Goal: Information Seeking & Learning: Understand process/instructions

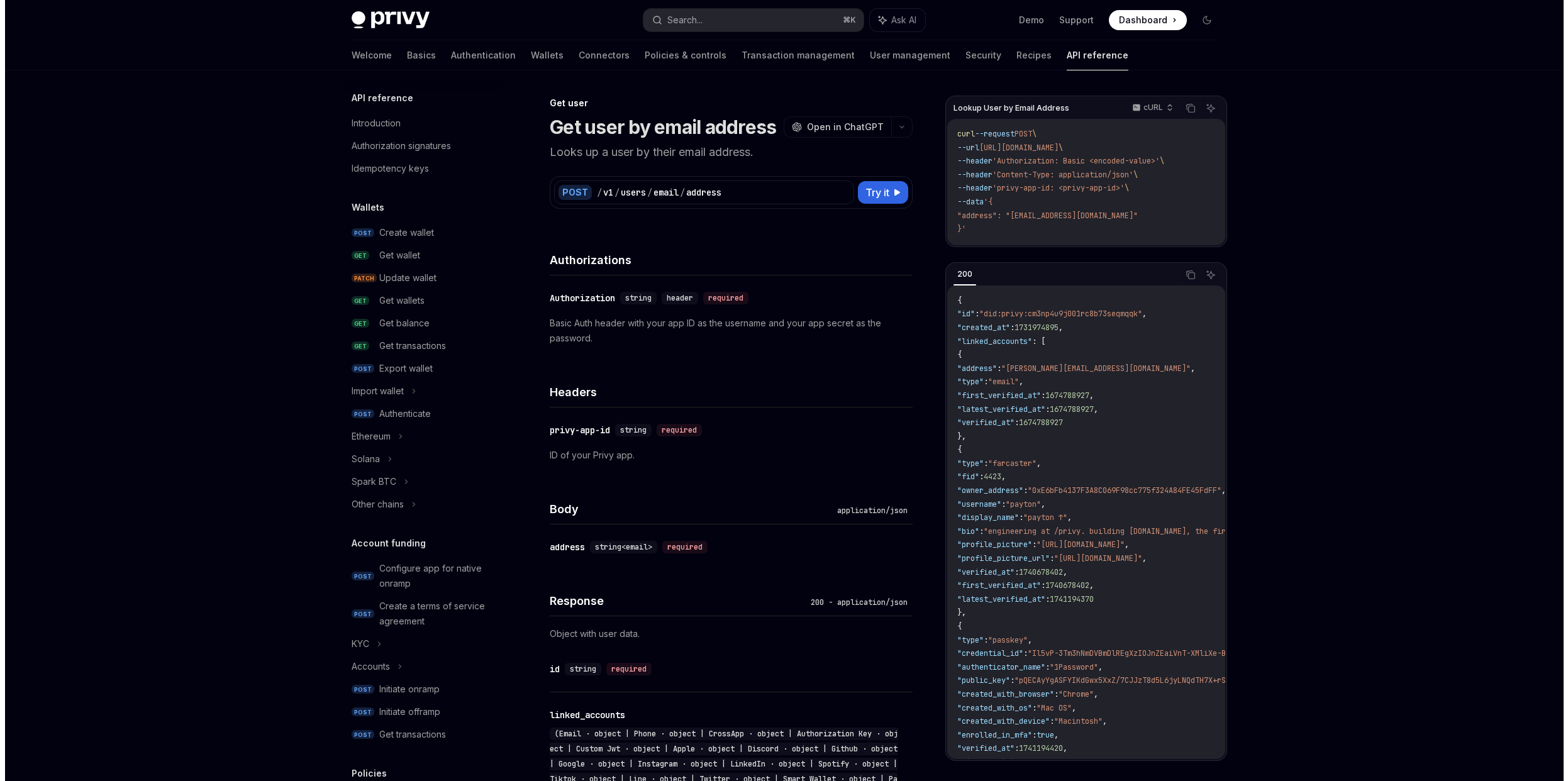
scroll to position [913, 0]
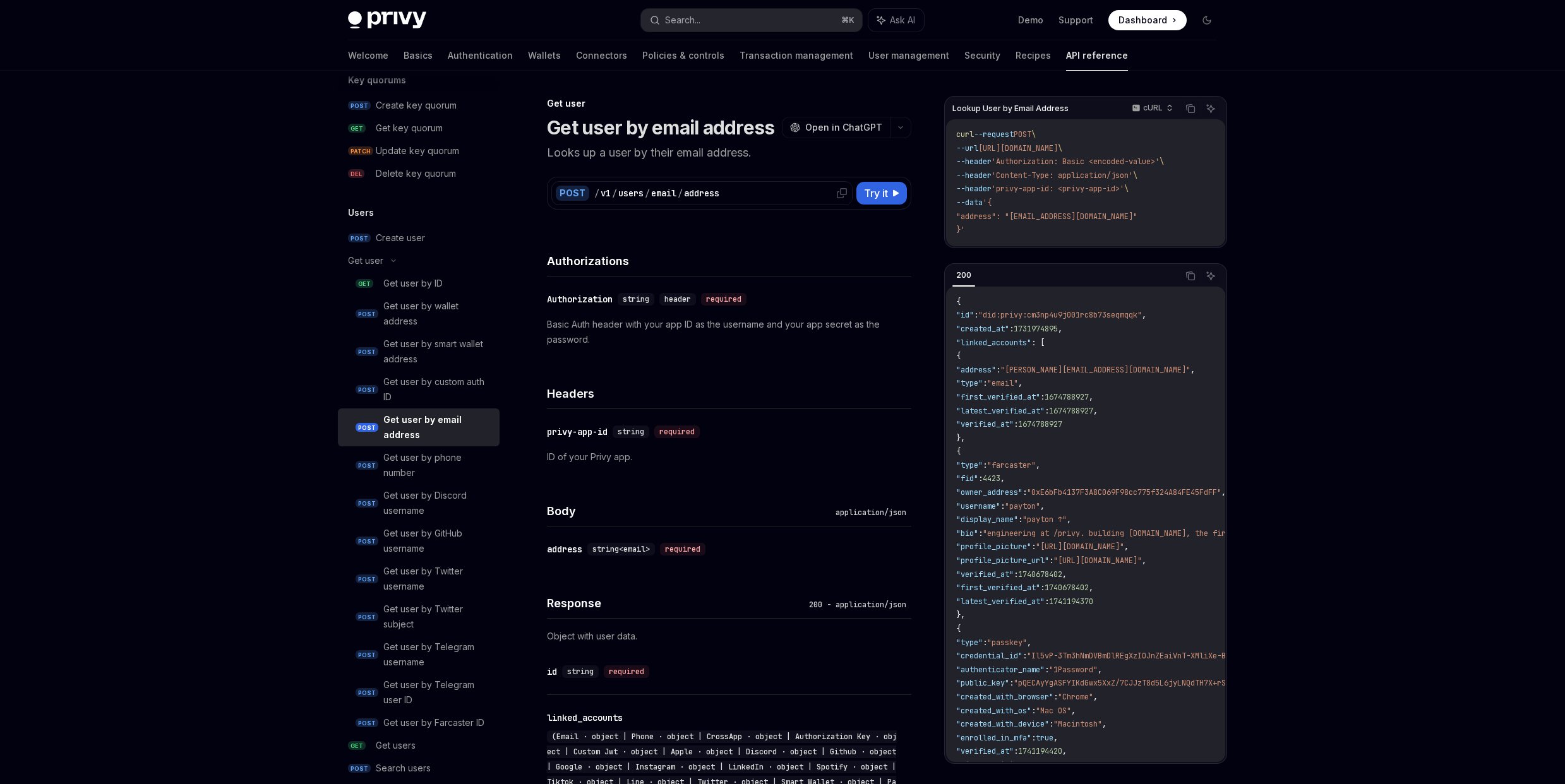
click at [687, 189] on div "address" at bounding box center [701, 193] width 35 height 13
click at [399, 19] on img at bounding box center [386, 20] width 78 height 18
type textarea "*"
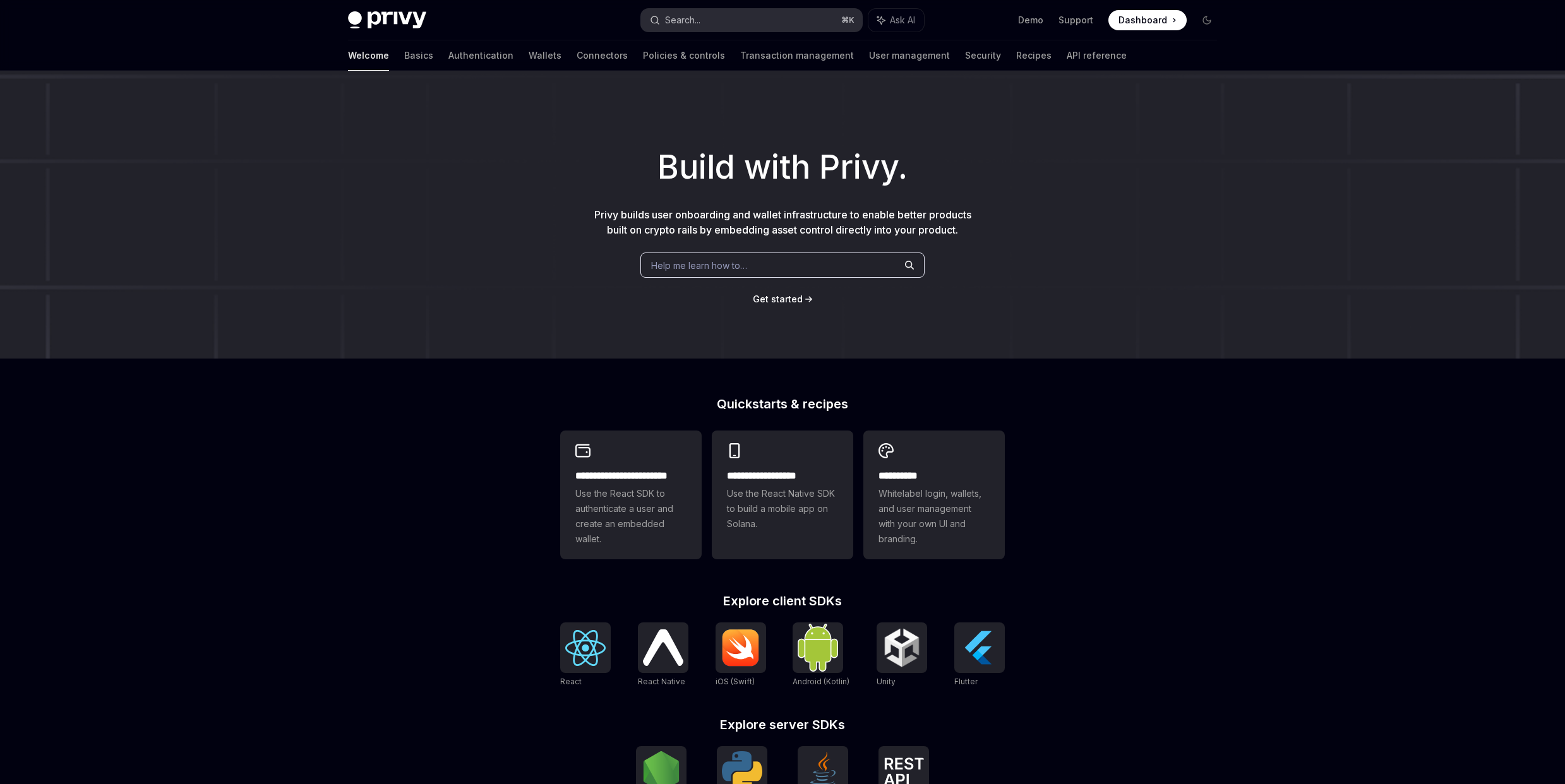
click at [742, 28] on button "Search... ⌘ K" at bounding box center [752, 20] width 221 height 23
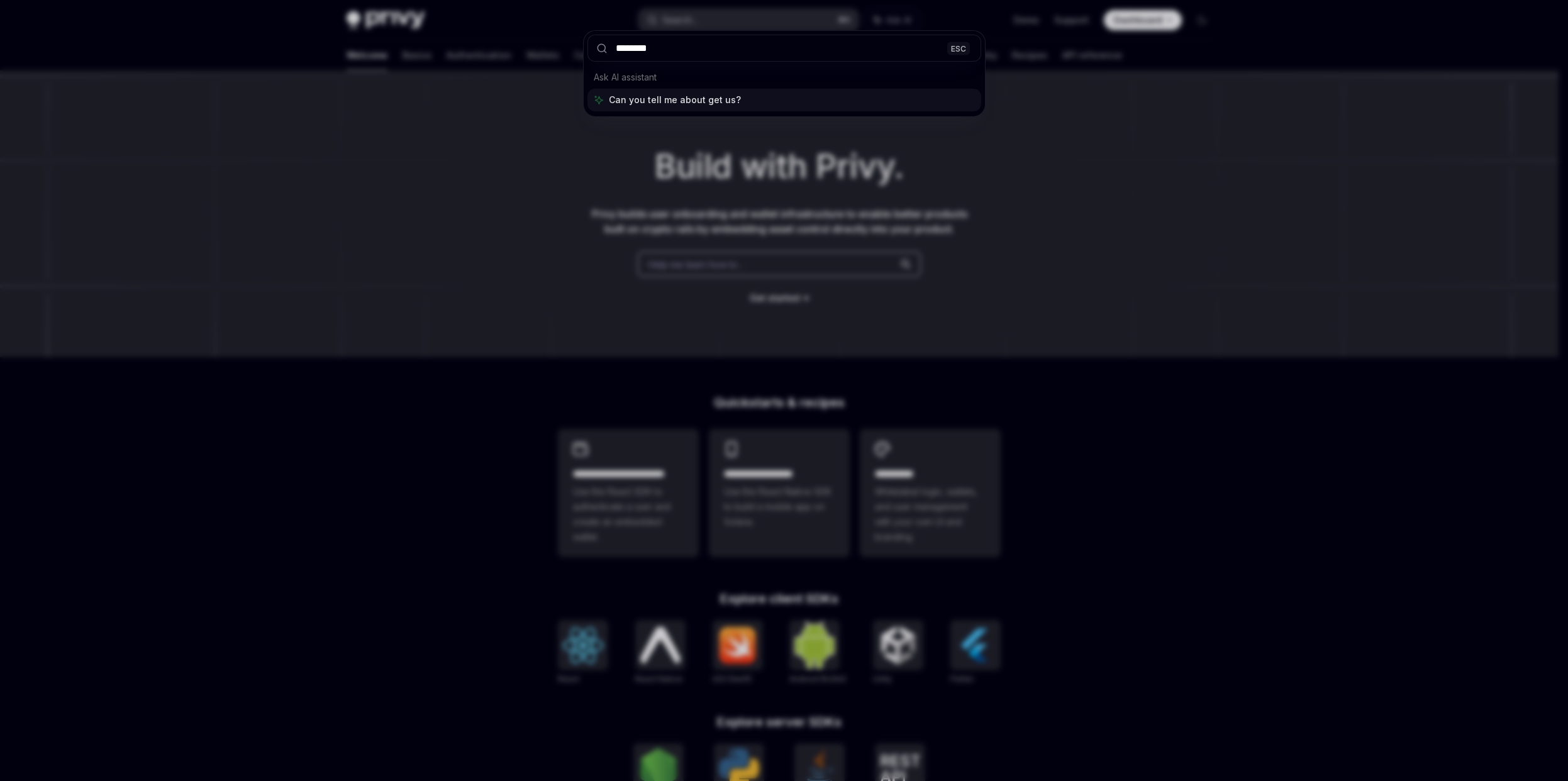
type input "********"
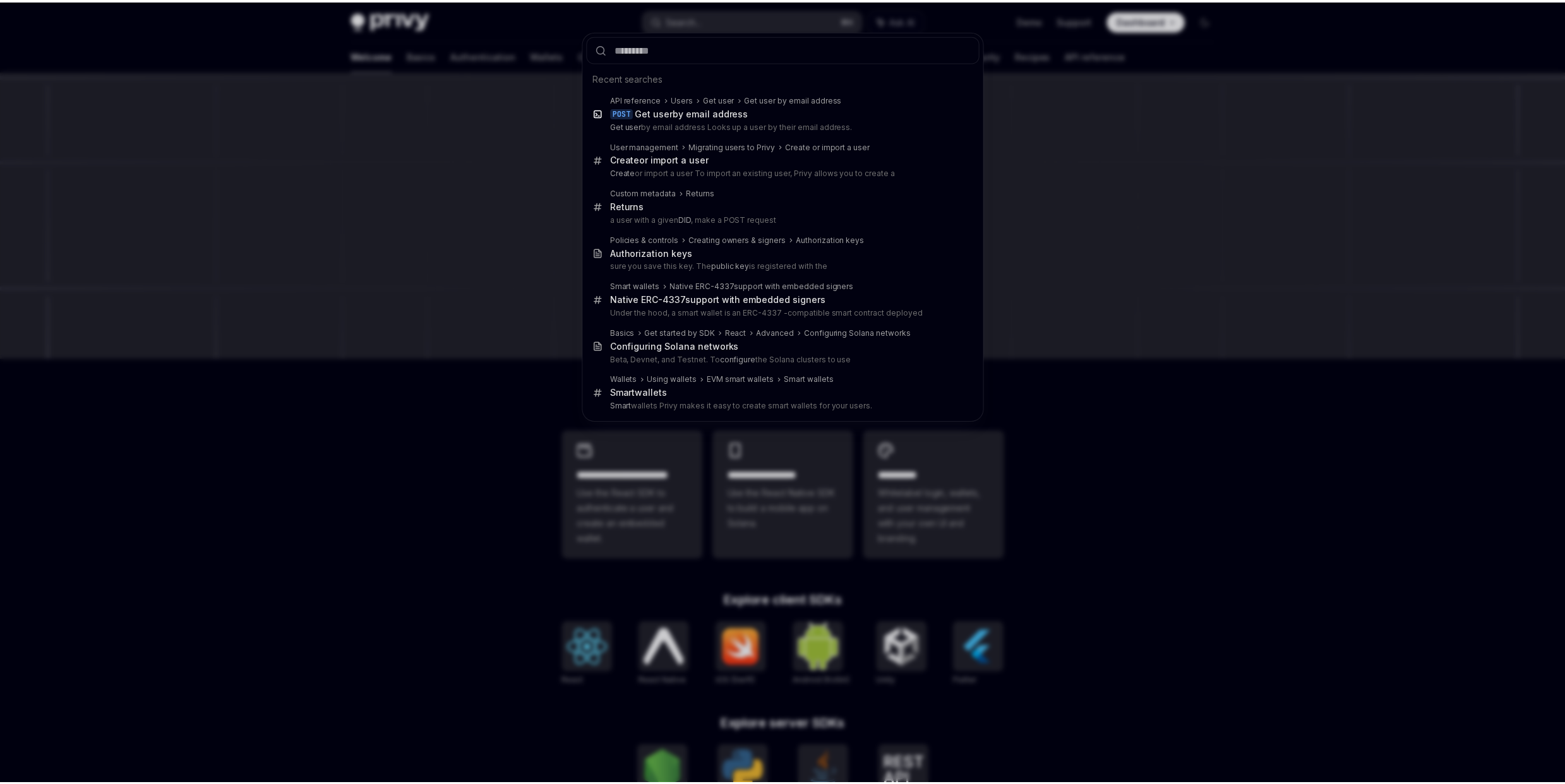
scroll to position [48, 0]
type textarea "*"
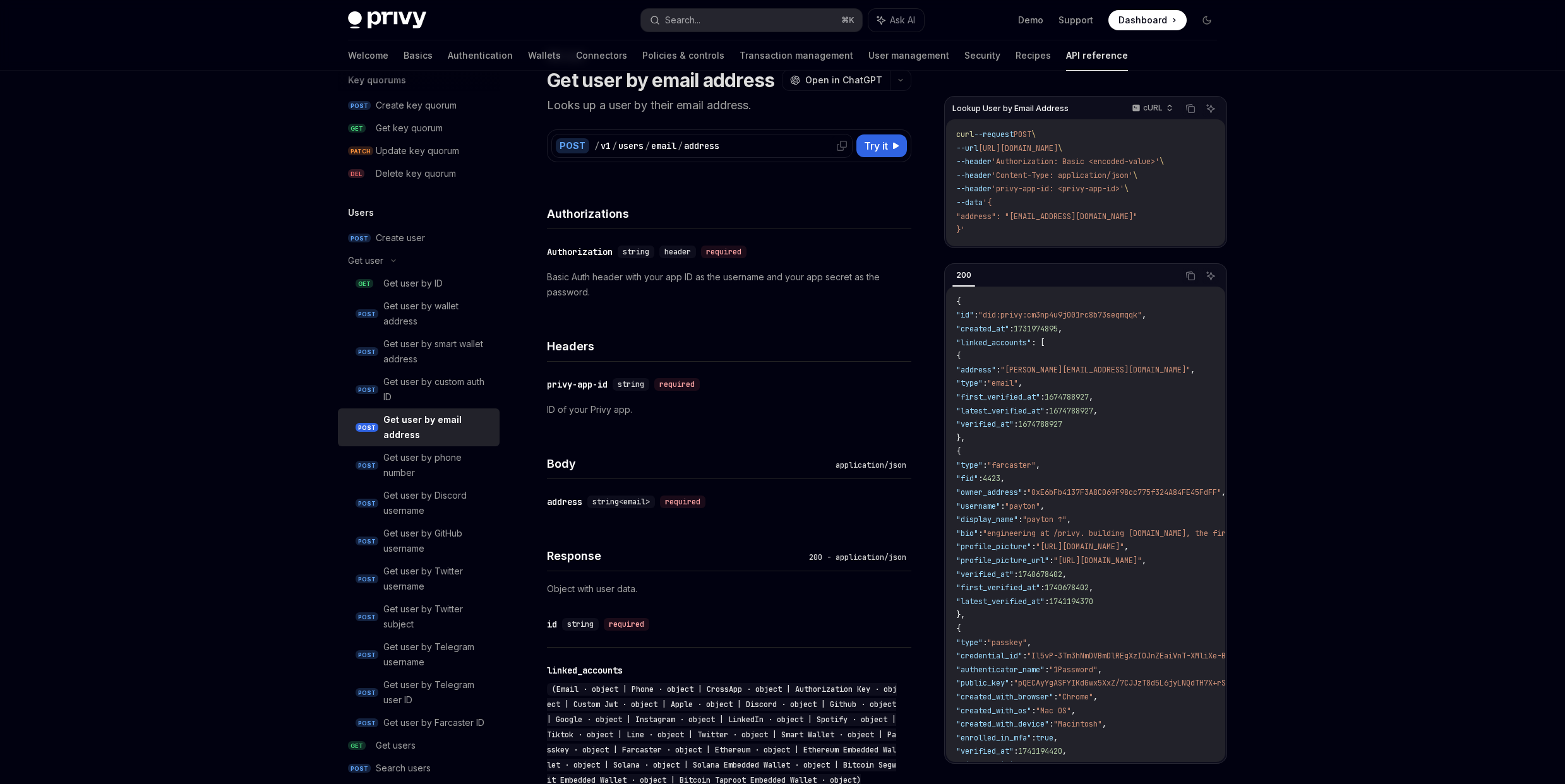
click at [742, 142] on div "/ v1 / users / email / address" at bounding box center [721, 146] width 254 height 13
